Goal: Information Seeking & Learning: Learn about a topic

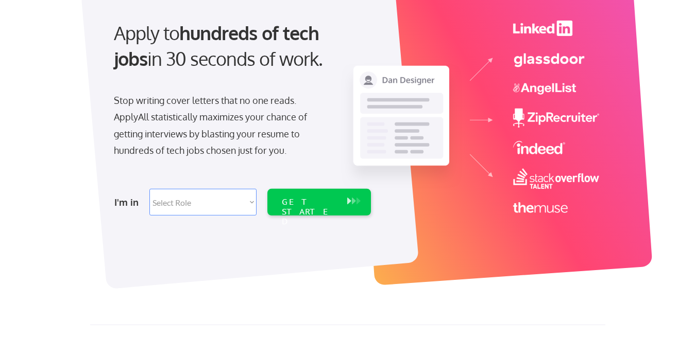
scroll to position [54, 0]
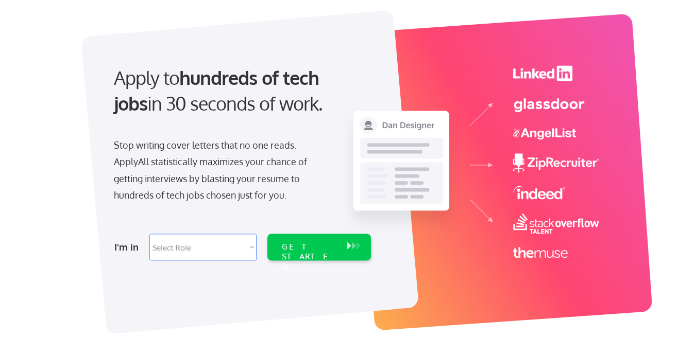
click at [149, 234] on select "Select Role Software Engineering Product Management Customer Success Sales UI/U…" at bounding box center [202, 247] width 107 height 27
select select ""data_science___analytics""
click option "Data" at bounding box center [0, 0] width 0 height 0
select select ""data_science___analytics""
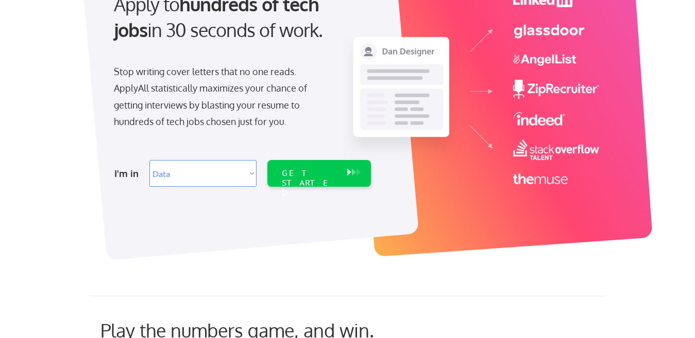
scroll to position [90, 0]
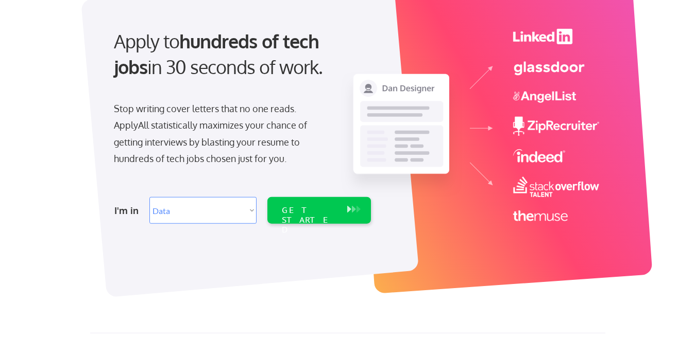
click at [149, 197] on select "Select Role Software Engineering Product Management Customer Success Sales UI/U…" at bounding box center [202, 210] width 107 height 27
click at [227, 201] on select "Select Role Software Engineering Product Management Customer Success Sales UI/U…" at bounding box center [202, 210] width 107 height 27
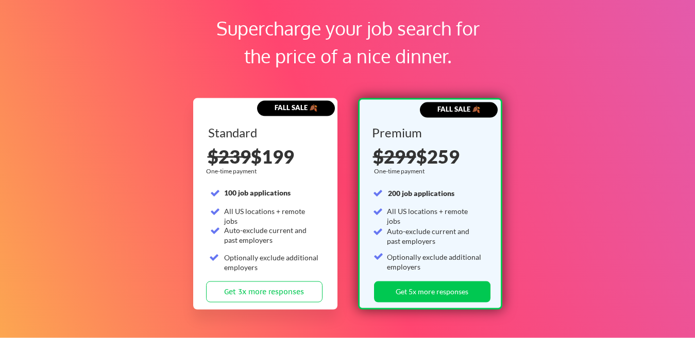
scroll to position [1567, 0]
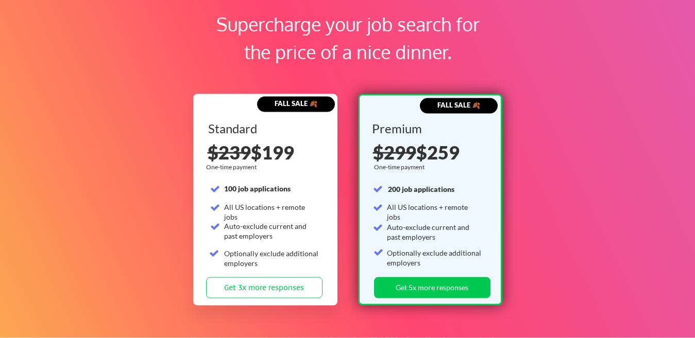
click at [260, 152] on div "$239 $199" at bounding box center [266, 152] width 116 height 19
click at [582, 135] on div "Supercharge your job search for the price of a nice dinner. FALL SALE 🍂 Standar…" at bounding box center [347, 188] width 695 height 438
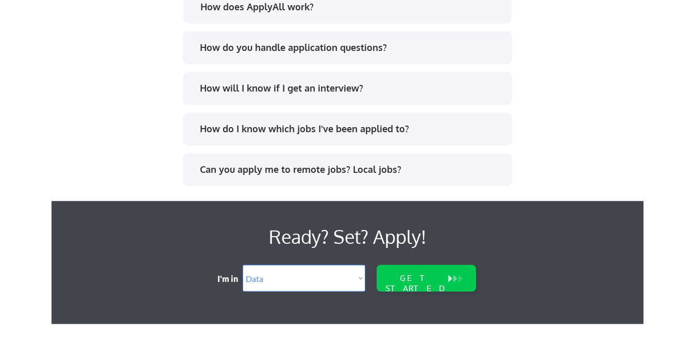
scroll to position [2043, 0]
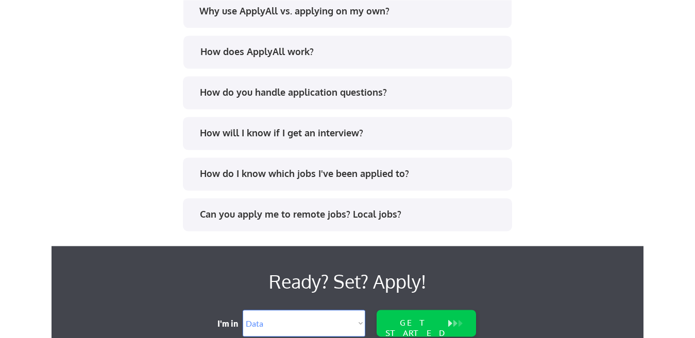
click at [352, 218] on div "Can you apply me to remote jobs? Local jobs?" at bounding box center [351, 214] width 302 height 13
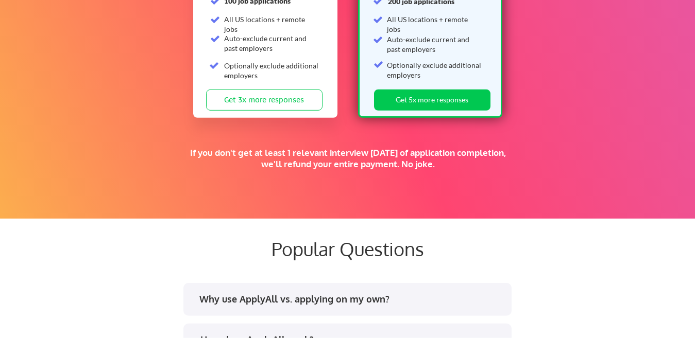
scroll to position [1722, 0]
